Goal: Use online tool/utility: Utilize a website feature to perform a specific function

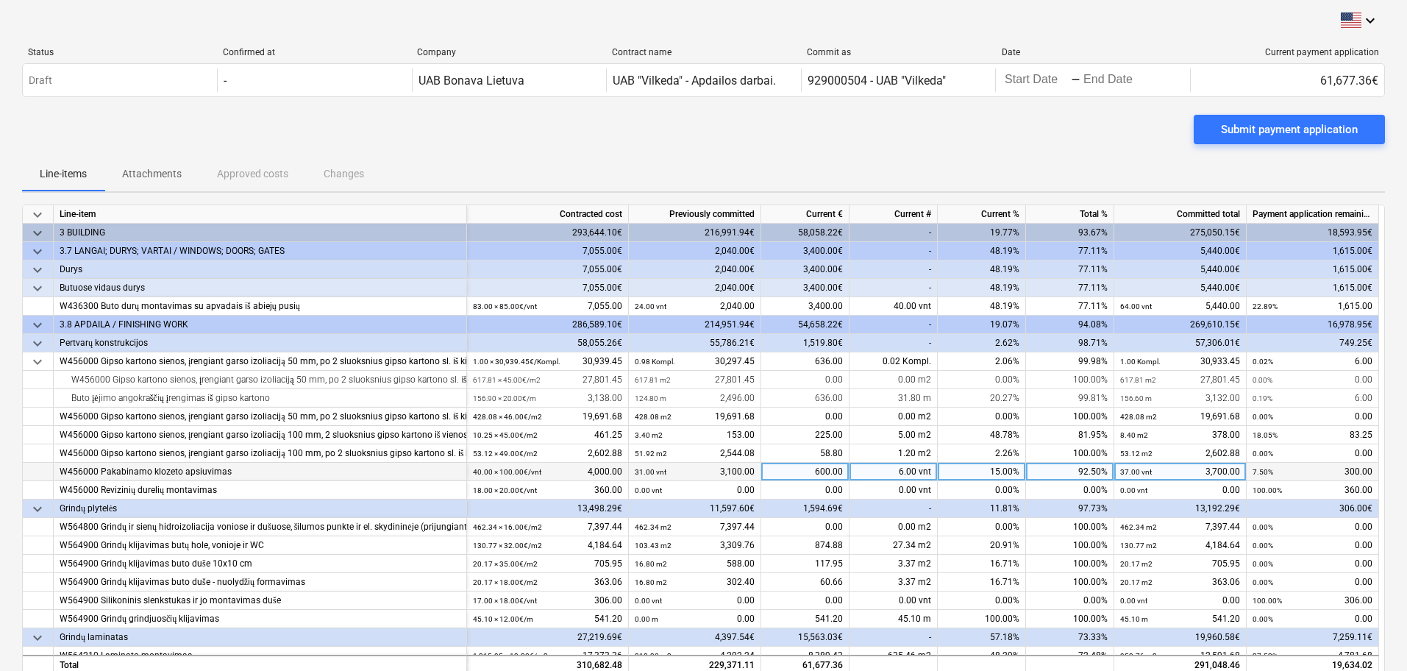
click at [921, 476] on div "6.00 vnt" at bounding box center [893, 471] width 88 height 18
type input "0"
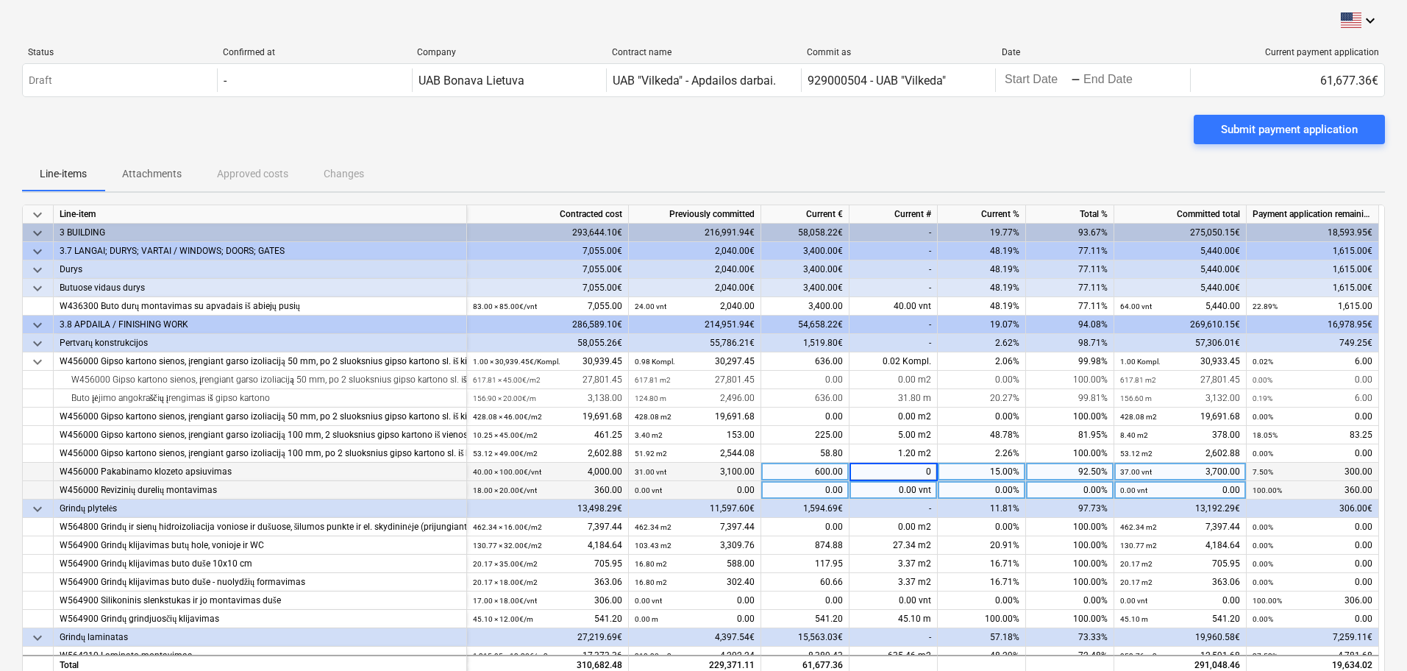
click at [894, 497] on div "0.00 vnt" at bounding box center [893, 490] width 88 height 18
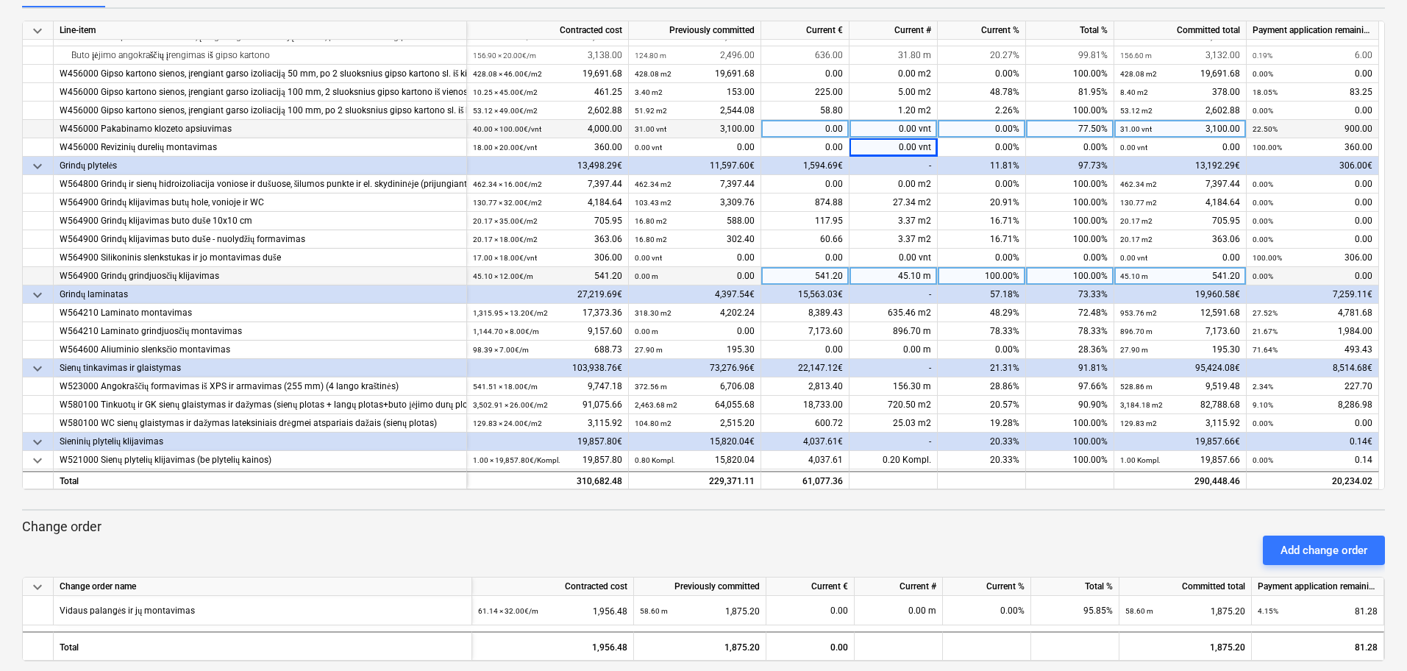
scroll to position [184, 0]
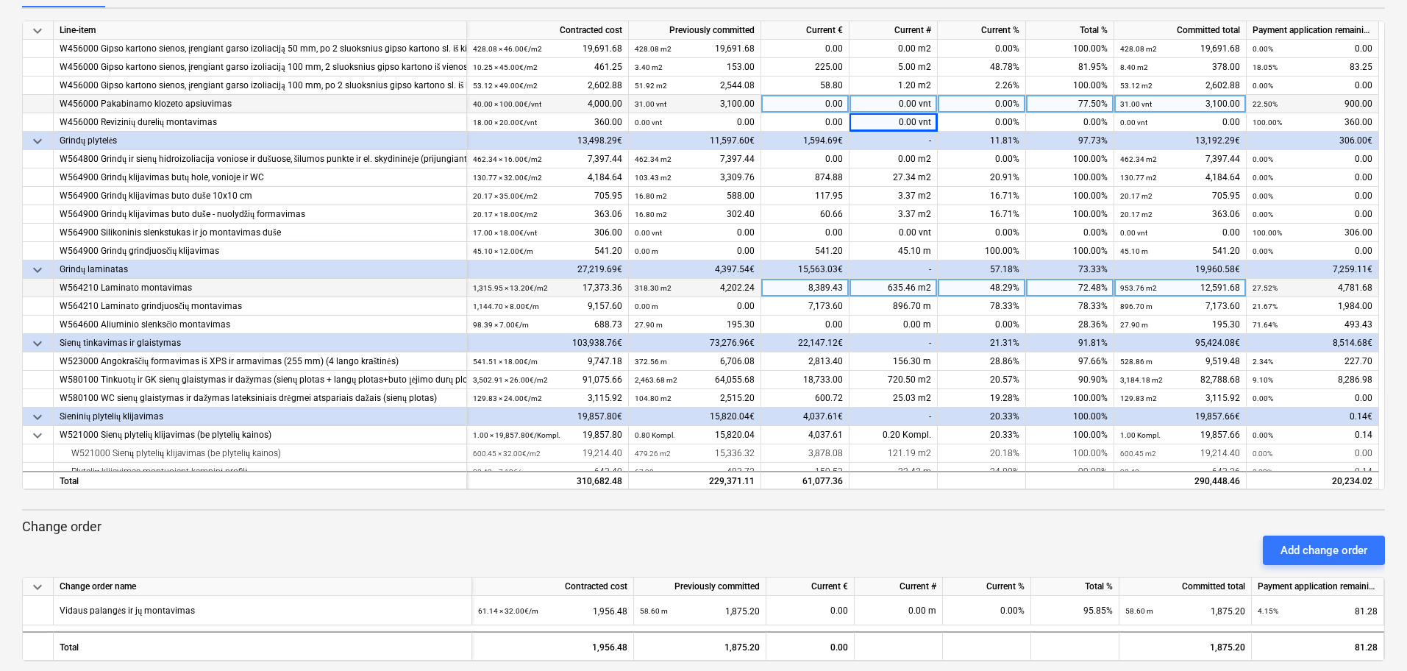
click at [915, 286] on div "635.46 m2" at bounding box center [893, 288] width 88 height 18
type input "642.3"
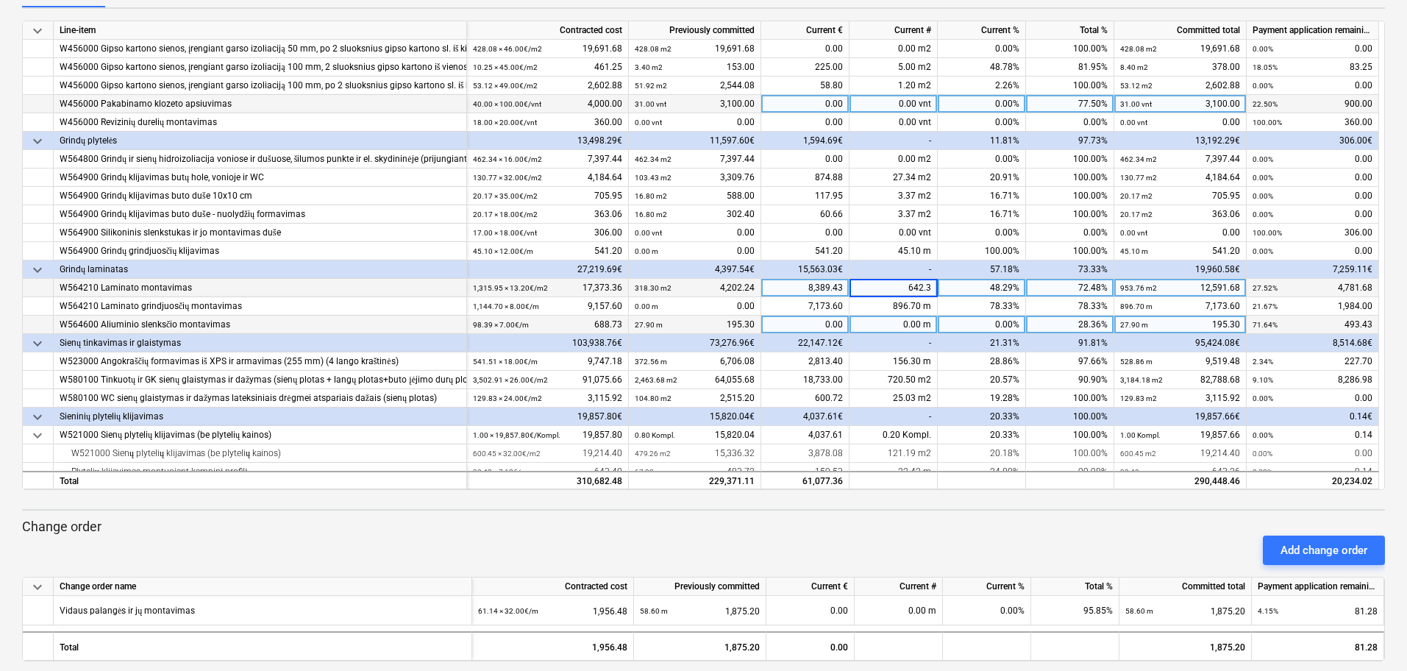
click at [885, 320] on div "0.00 m" at bounding box center [893, 324] width 88 height 18
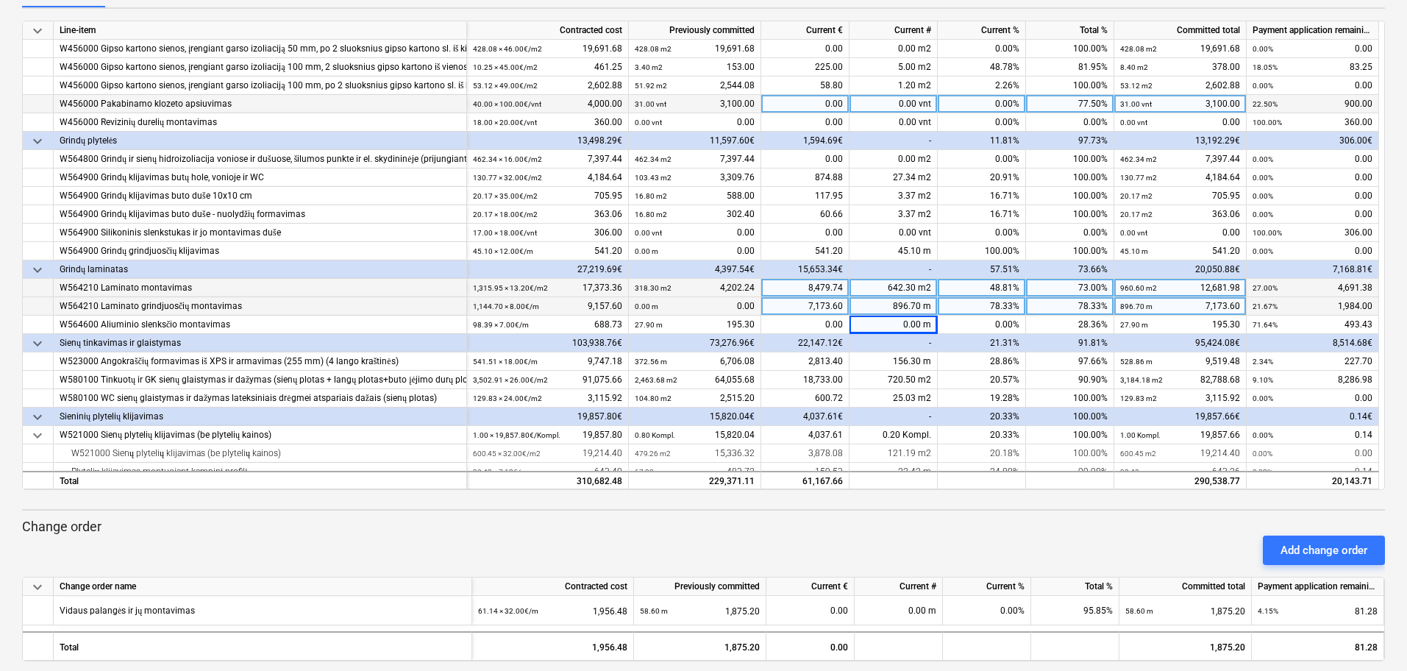
click at [910, 307] on div "896.70 m" at bounding box center [893, 306] width 88 height 18
click at [921, 337] on div "-" at bounding box center [893, 343] width 88 height 18
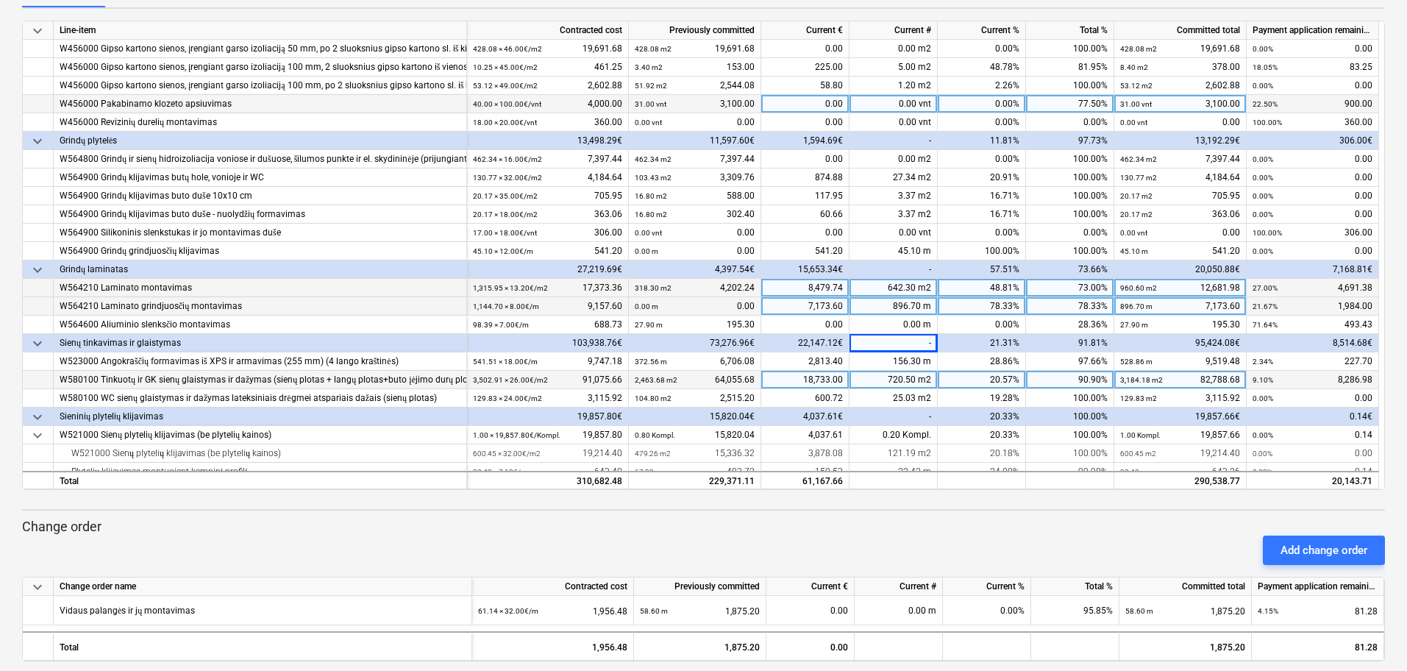
click at [925, 379] on div "720.50 m2" at bounding box center [893, 380] width 88 height 18
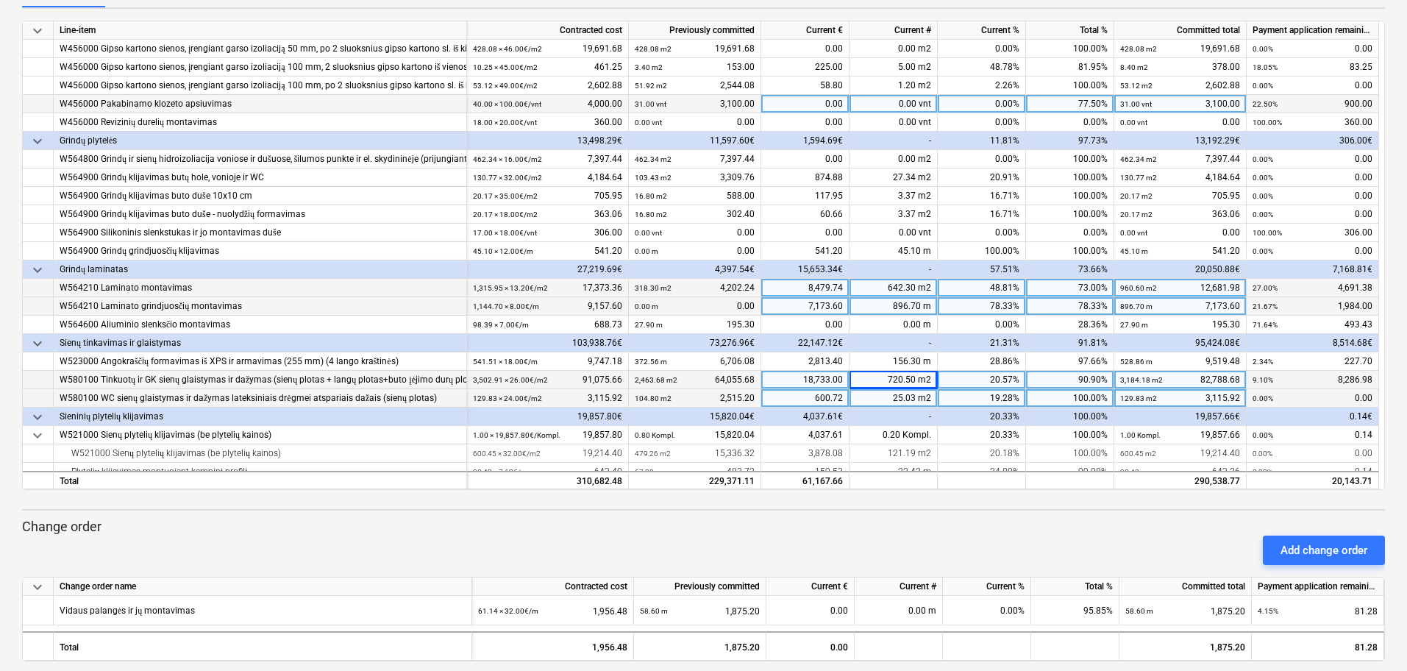
click at [924, 395] on div "25.03 m2" at bounding box center [893, 398] width 88 height 18
click at [924, 382] on div "720.50 m2" at bounding box center [893, 380] width 88 height 18
click at [916, 378] on input "720.5" at bounding box center [892, 380] width 87 height 18
click at [915, 378] on input "720.5" at bounding box center [892, 380] width 87 height 18
type input "520.5"
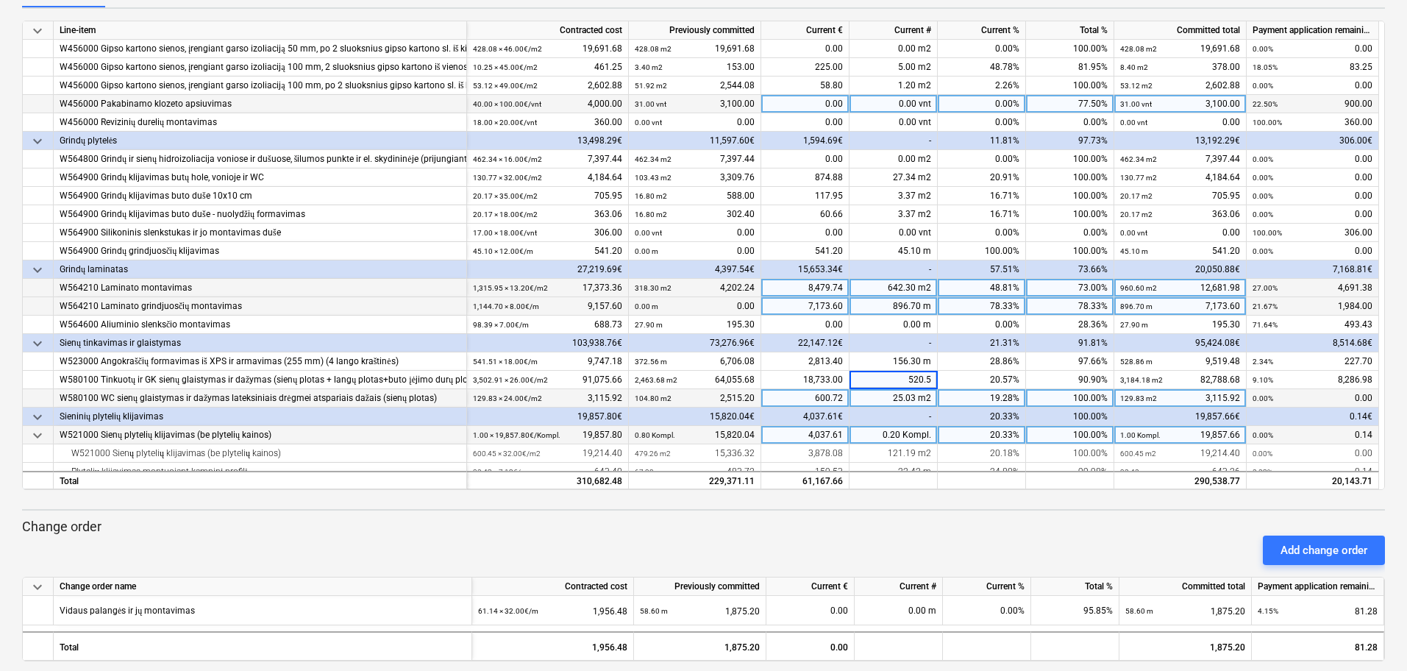
click at [965, 426] on div "20.33%" at bounding box center [981, 435] width 88 height 18
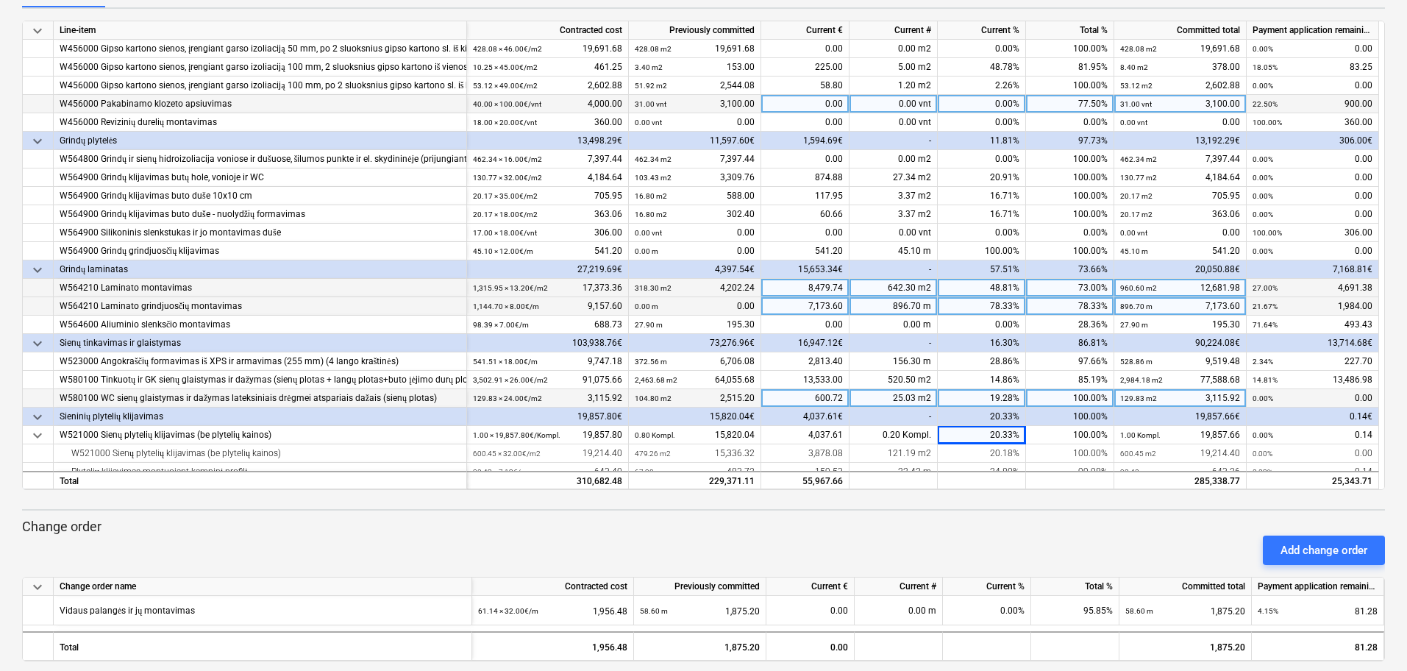
click at [898, 399] on div "25.03 m2" at bounding box center [893, 398] width 88 height 18
type input "36"
click at [879, 424] on div "-" at bounding box center [893, 416] width 88 height 18
click at [912, 396] on div "25.03 m2" at bounding box center [893, 398] width 88 height 18
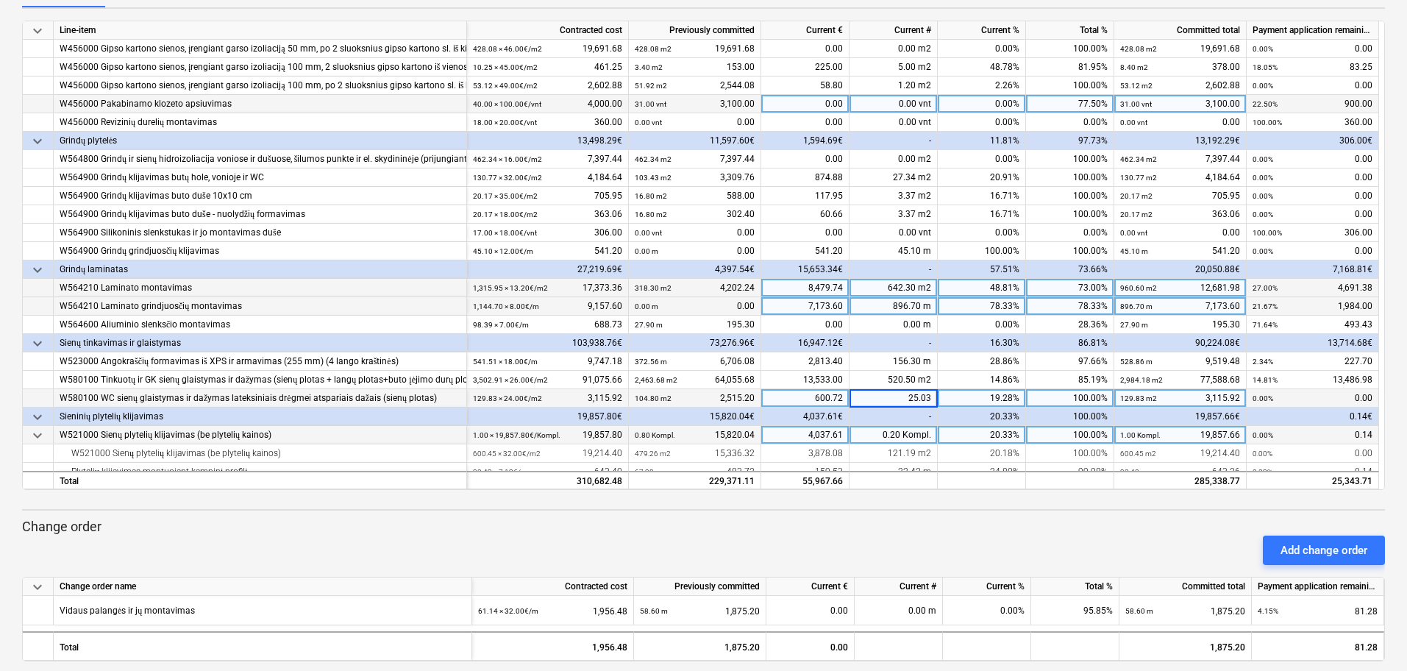
click at [929, 431] on div "0.20 Kompl." at bounding box center [893, 435] width 88 height 18
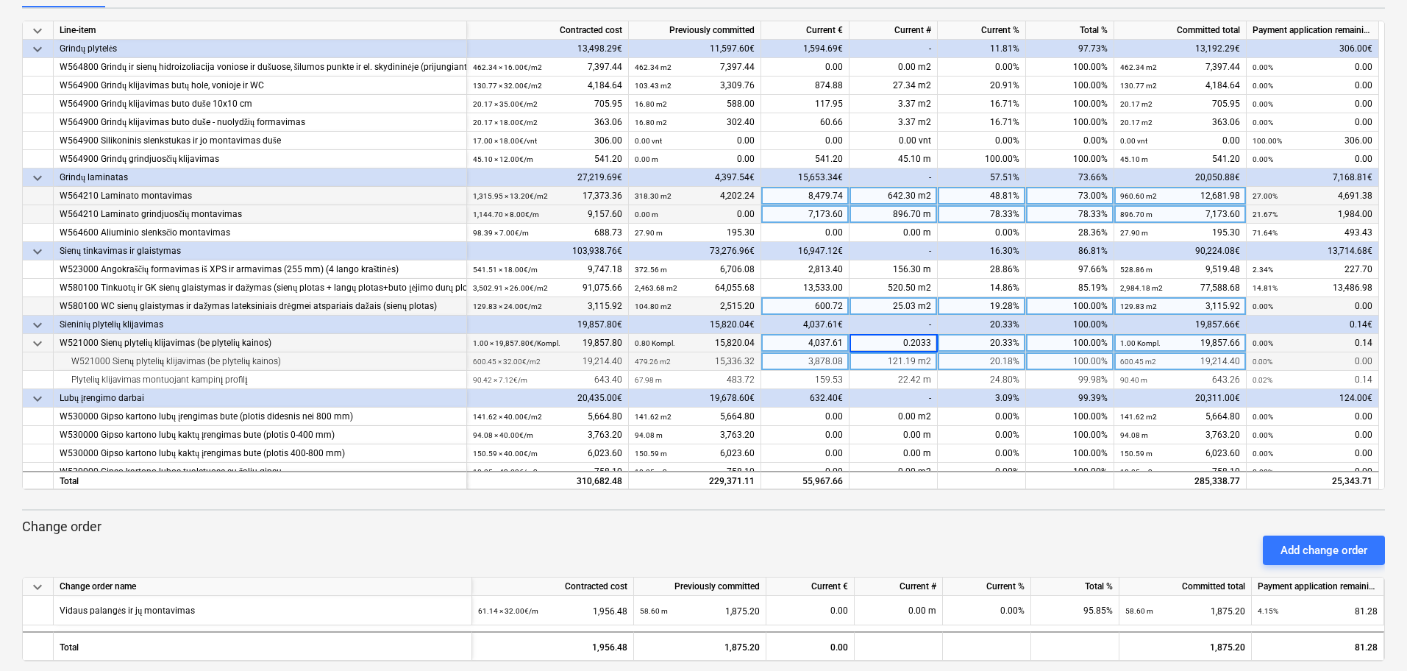
click at [914, 362] on div "121.19 m2" at bounding box center [893, 361] width 88 height 18
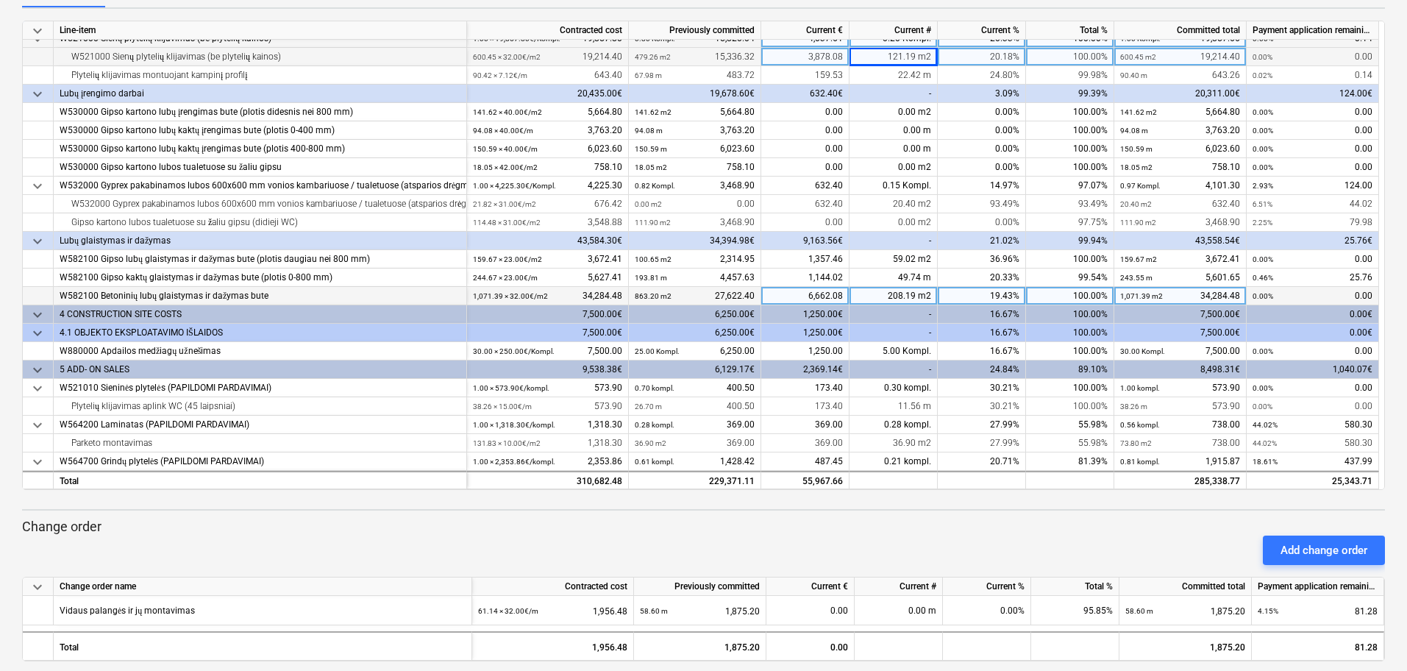
scroll to position [551, 0]
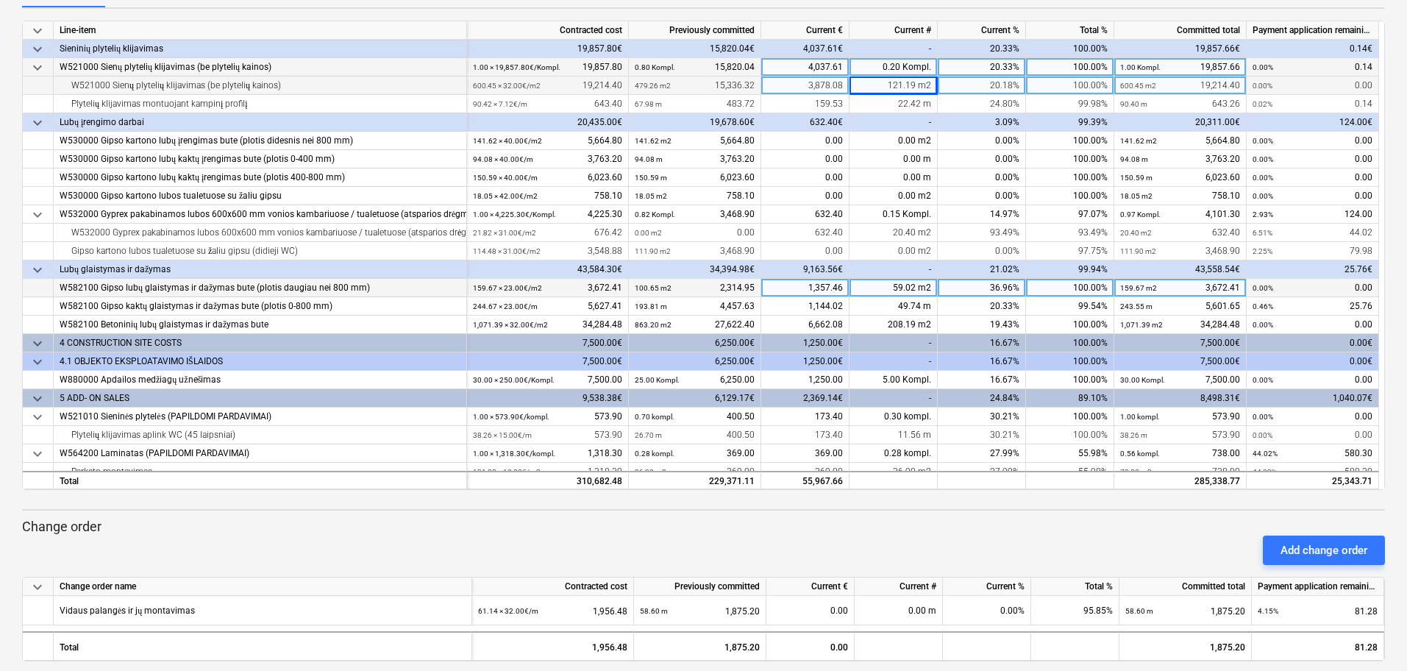
click at [879, 290] on div "59.02 m2" at bounding box center [893, 288] width 88 height 18
type input "59.02"
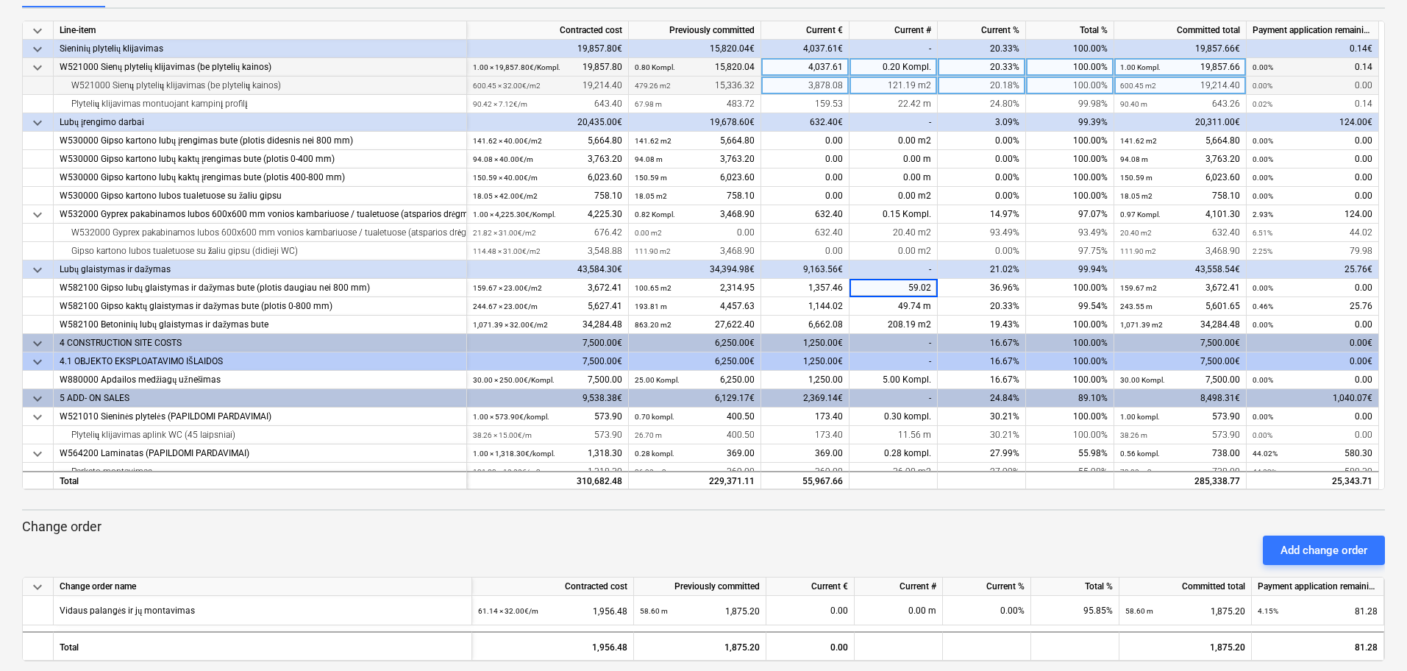
click at [960, 336] on div "16.67%" at bounding box center [981, 343] width 88 height 18
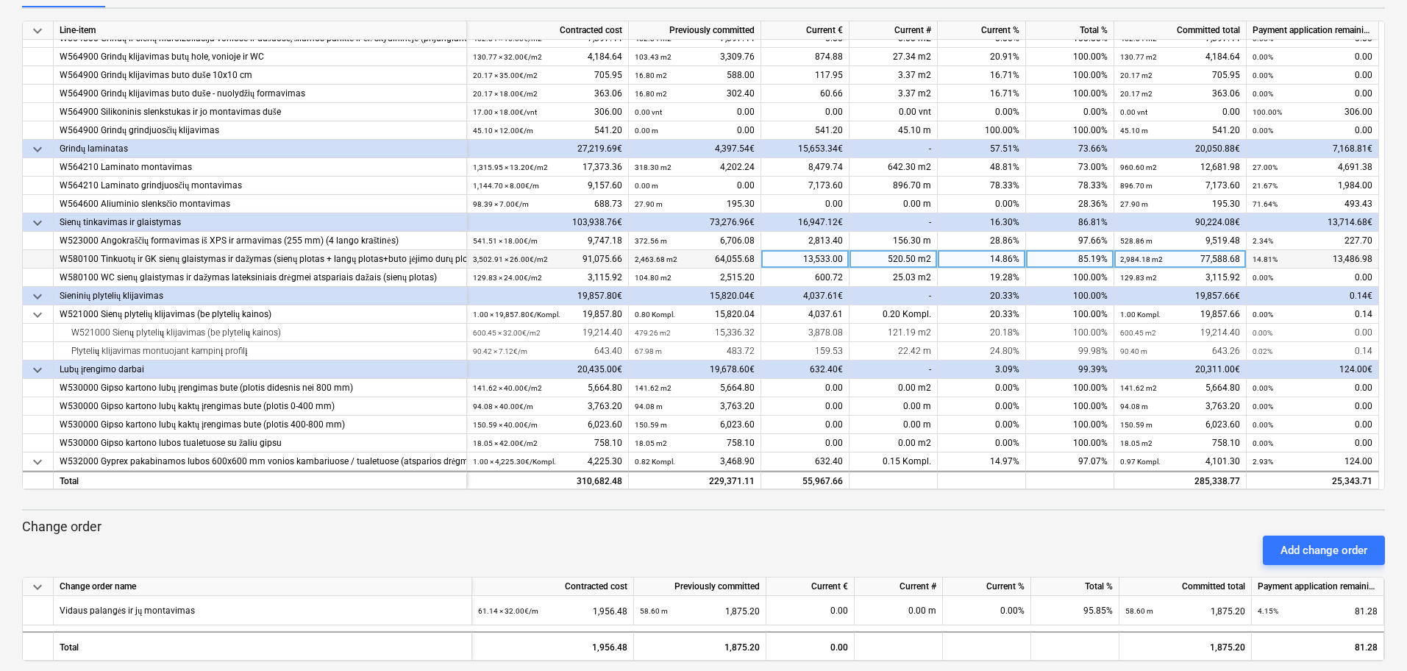
scroll to position [212, 0]
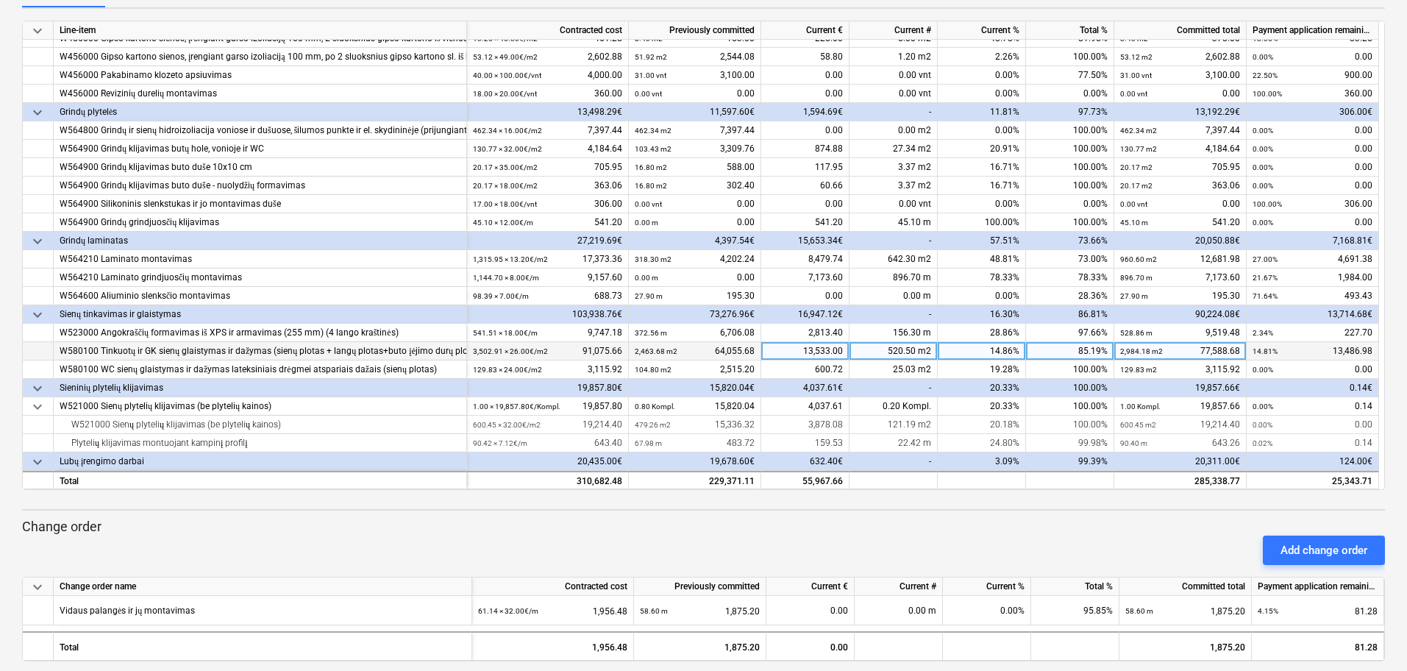
click at [904, 349] on div "520.50 m2" at bounding box center [893, 351] width 88 height 18
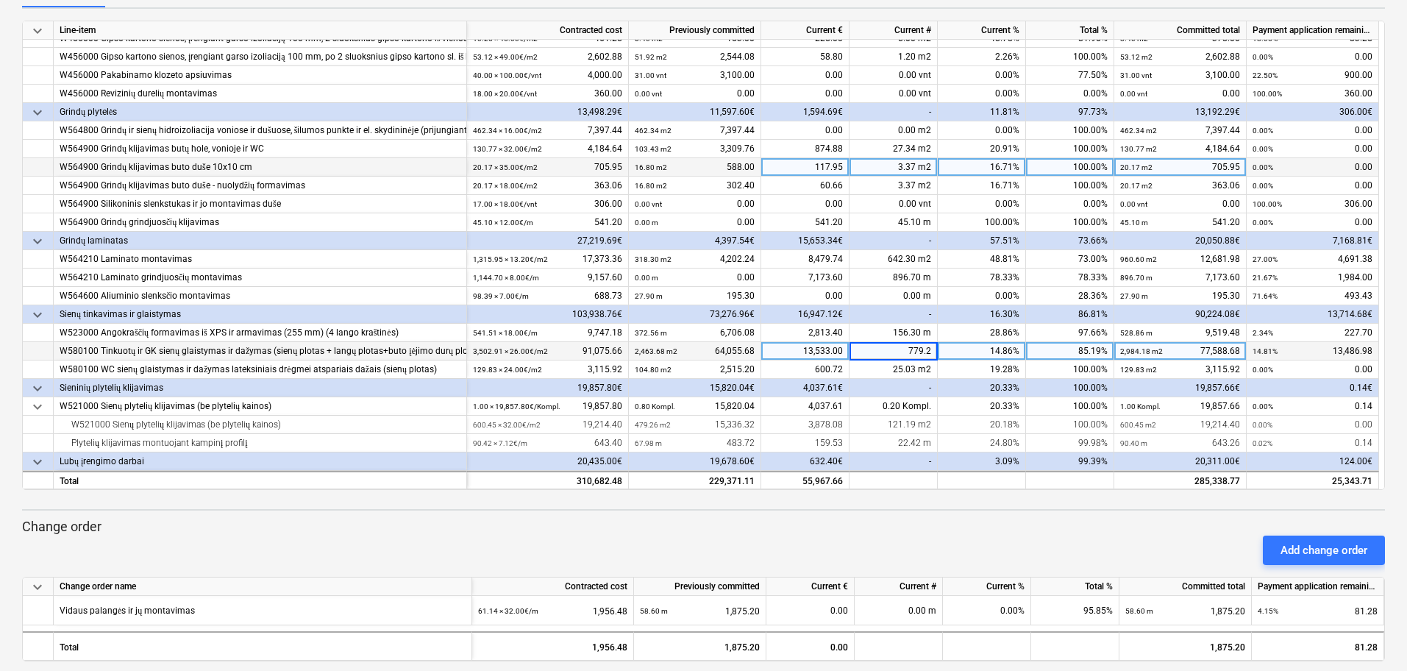
type input "779.23"
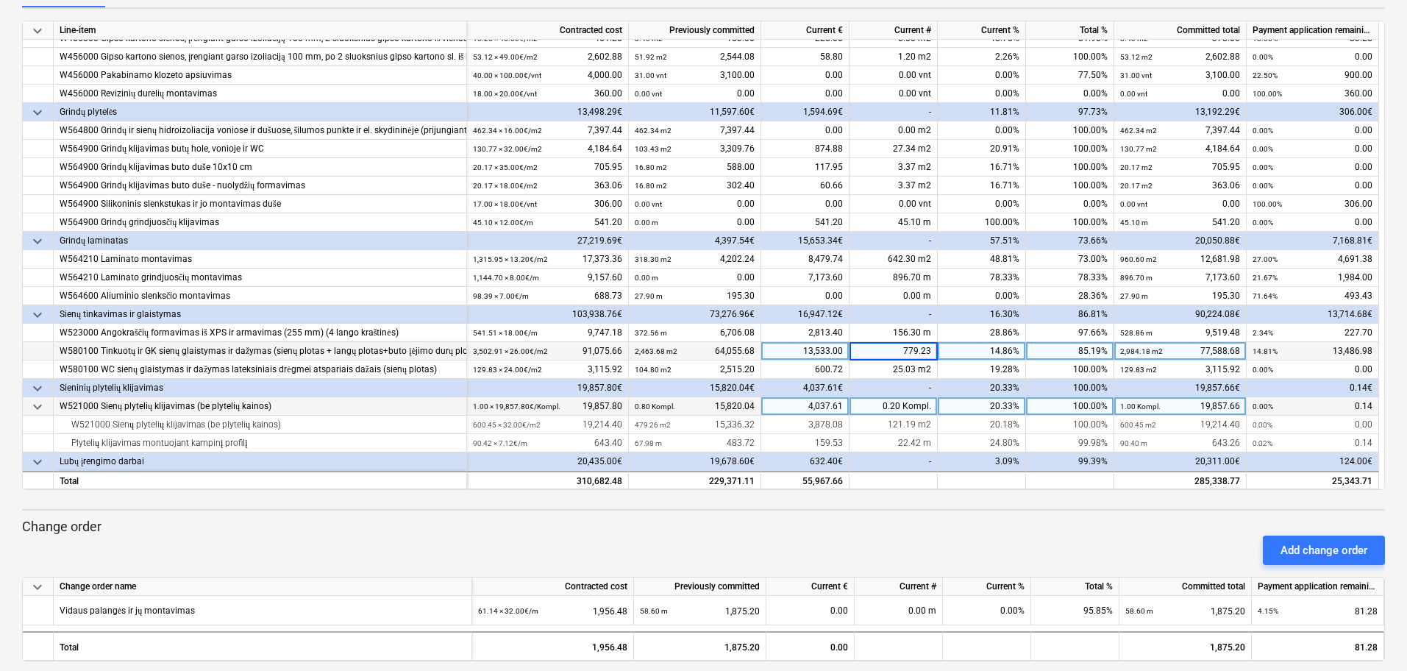
click at [971, 397] on div "20.33%" at bounding box center [981, 406] width 88 height 18
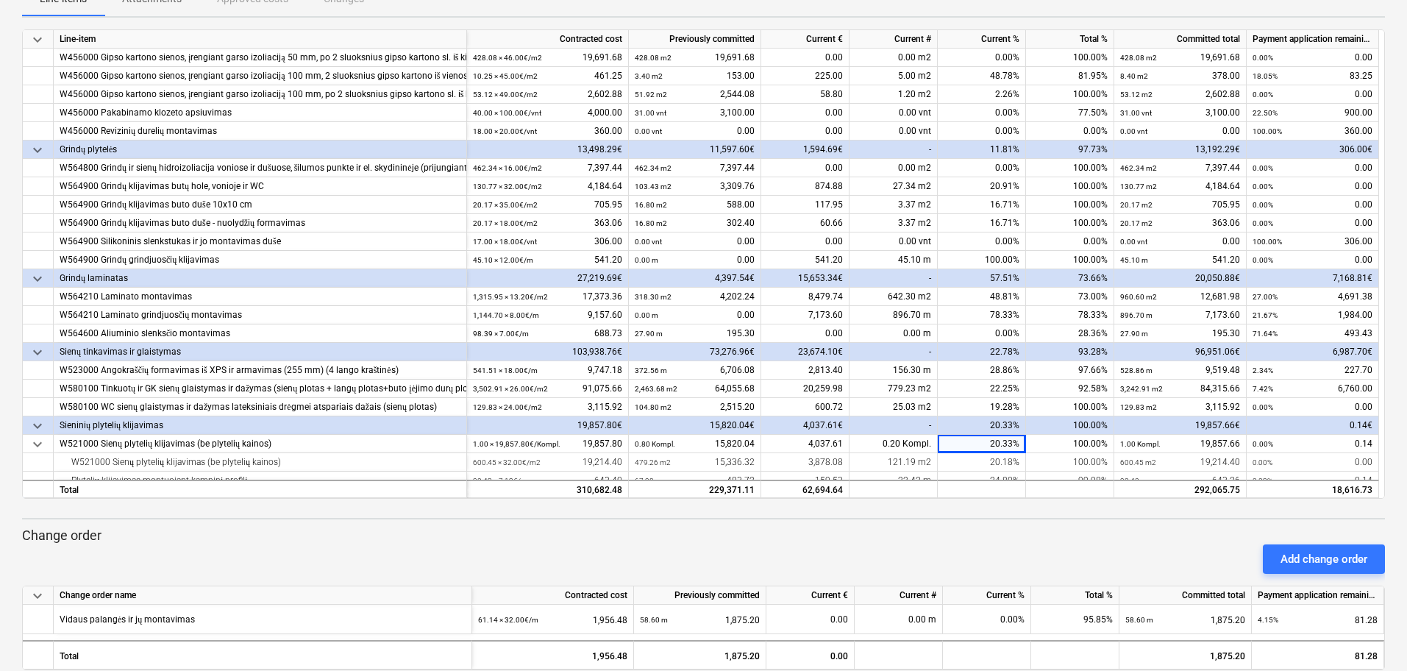
scroll to position [198, 0]
